Goal: Find specific page/section: Find specific page/section

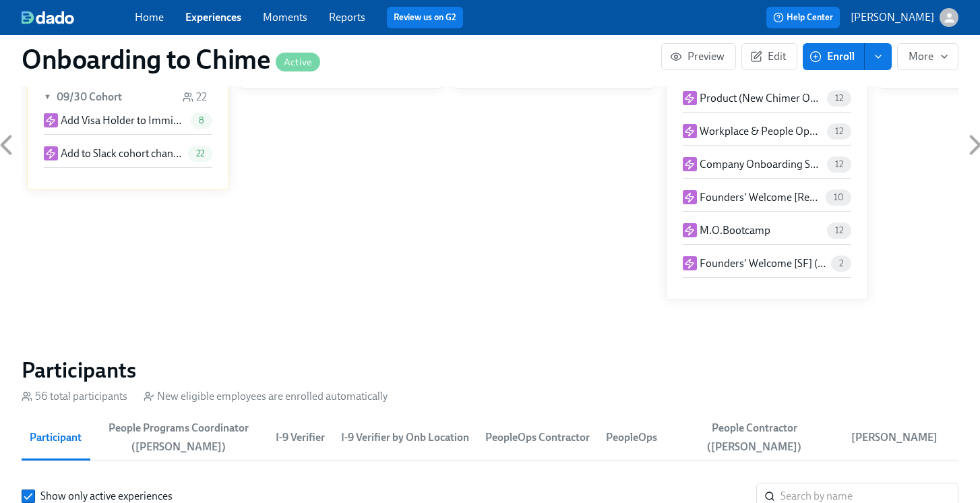
scroll to position [1382, 0]
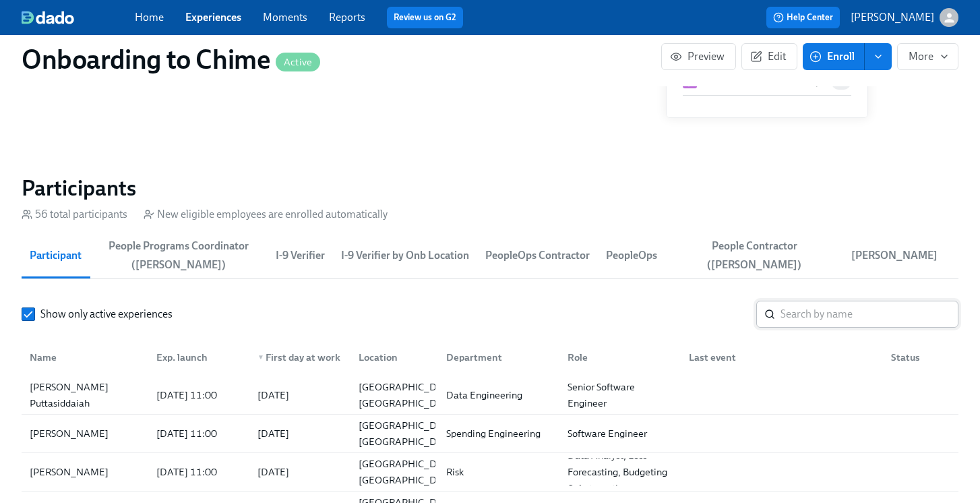
click at [810, 315] on input "search" at bounding box center [869, 313] width 178 height 27
paste input "An [PERSON_NAME]"
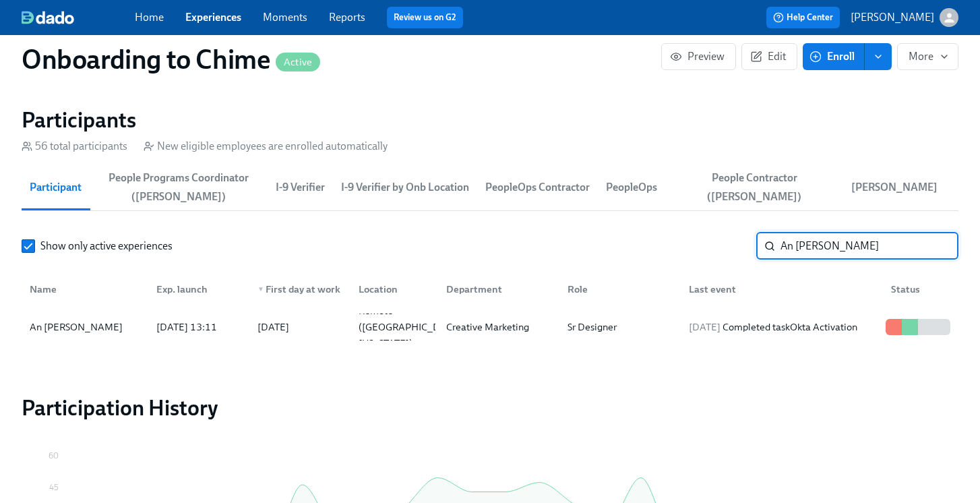
scroll to position [1461, 0]
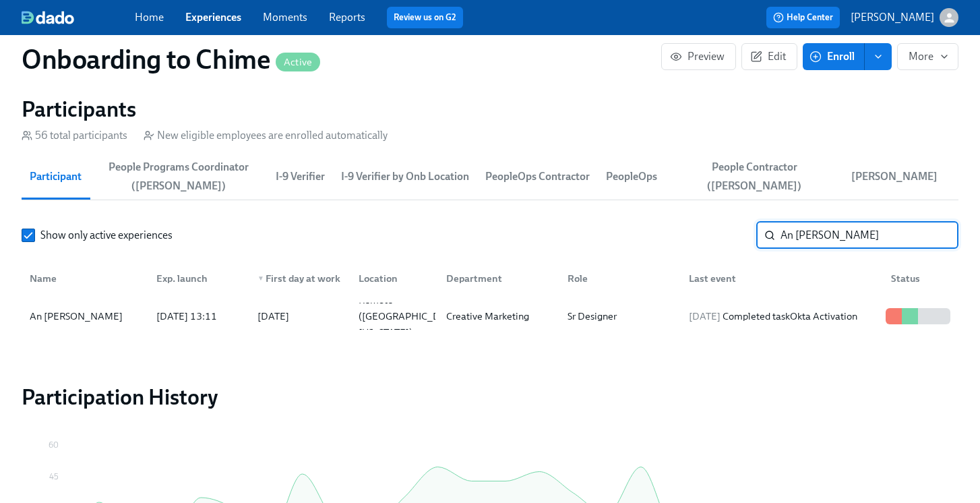
type input "An [PERSON_NAME]"
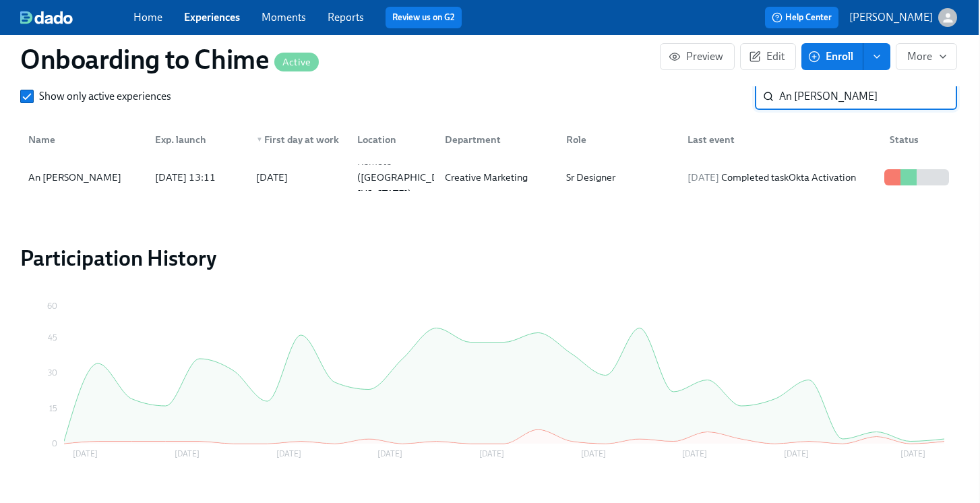
scroll to position [1640, 1]
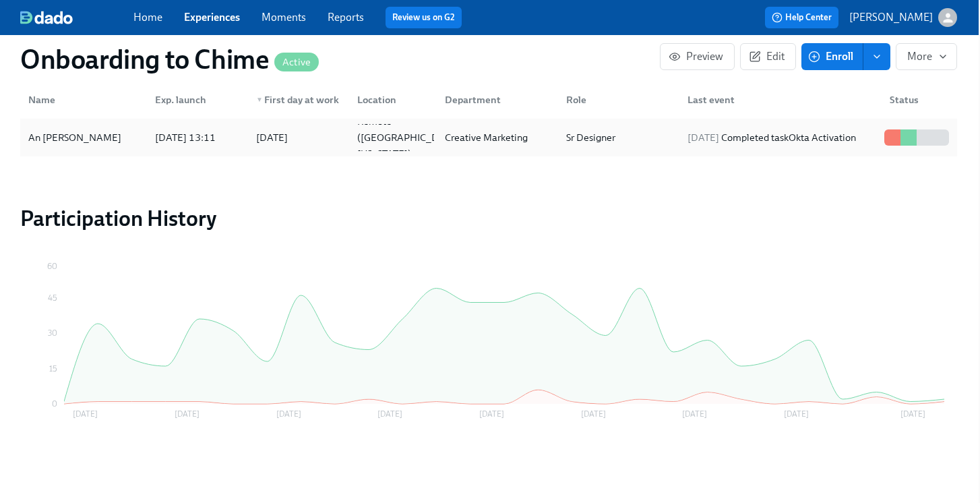
click at [43, 136] on div "An [PERSON_NAME]" at bounding box center [75, 137] width 104 height 16
